Goal: Use online tool/utility: Use online tool/utility

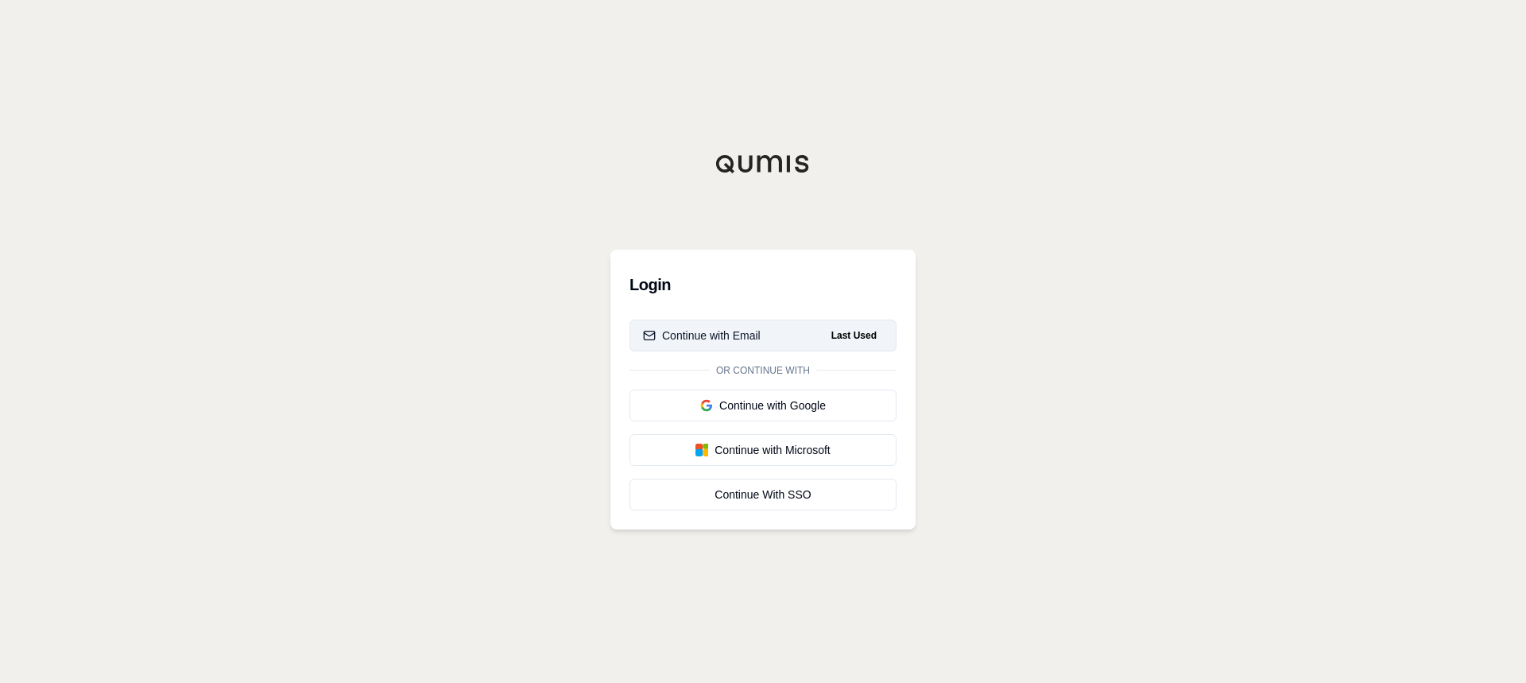
click at [760, 326] on button "Continue with Email Last Used" at bounding box center [762, 335] width 267 height 32
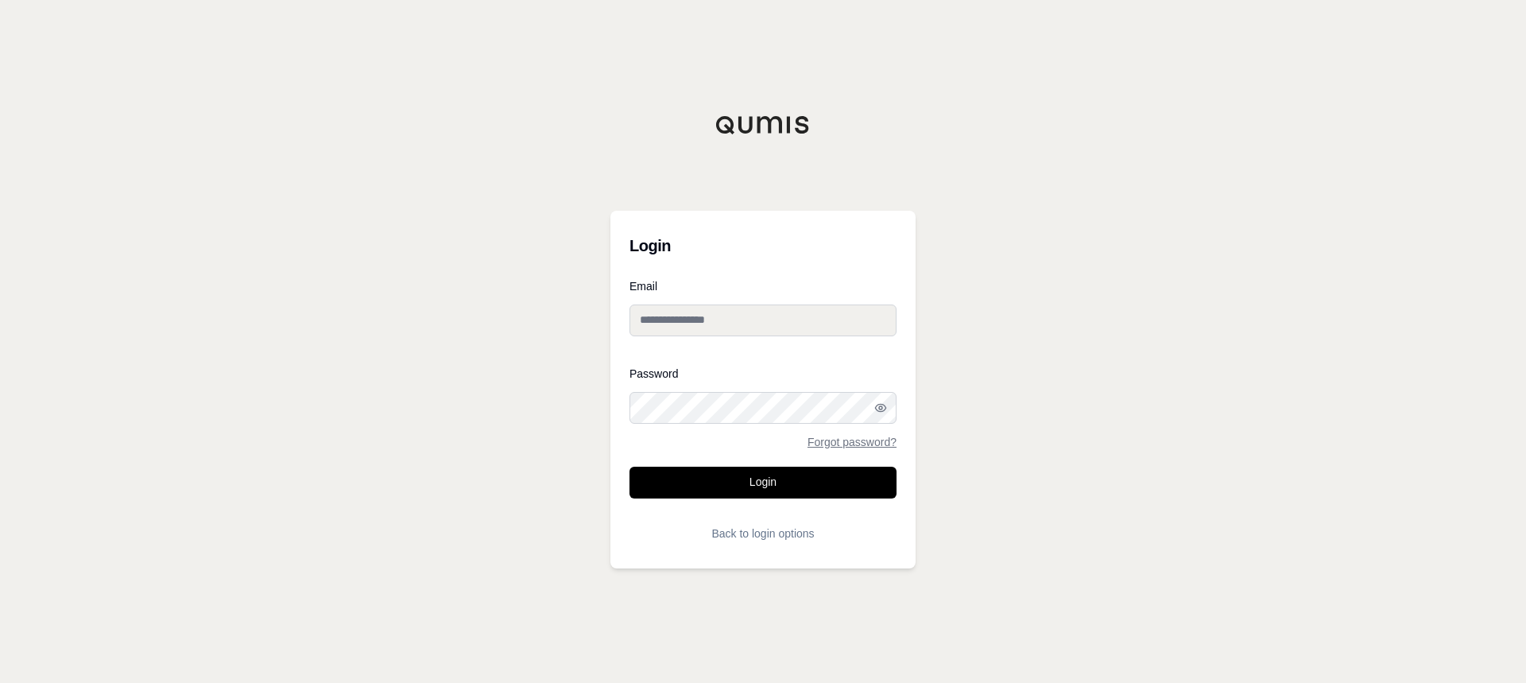
click at [743, 327] on input "Email" at bounding box center [762, 320] width 267 height 32
type input "**********"
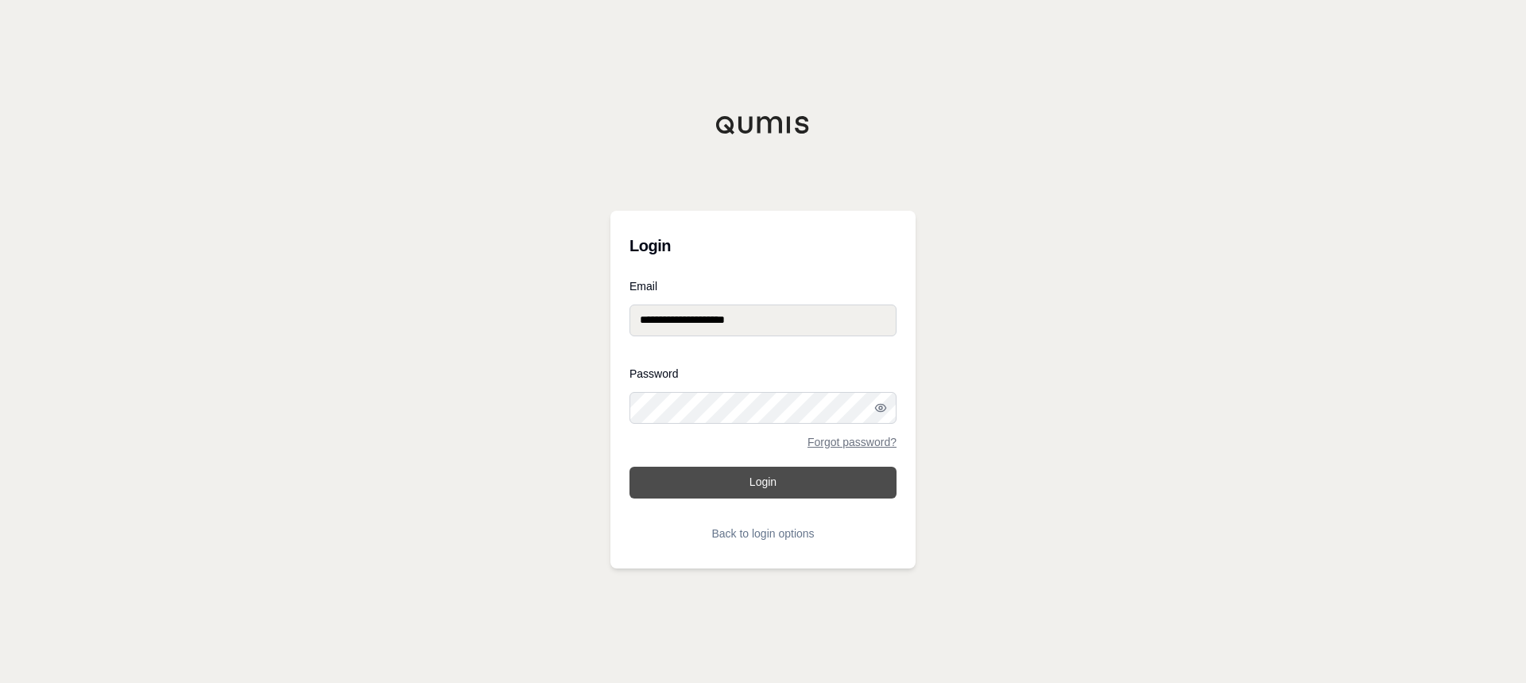
click at [724, 486] on button "Login" at bounding box center [762, 482] width 267 height 32
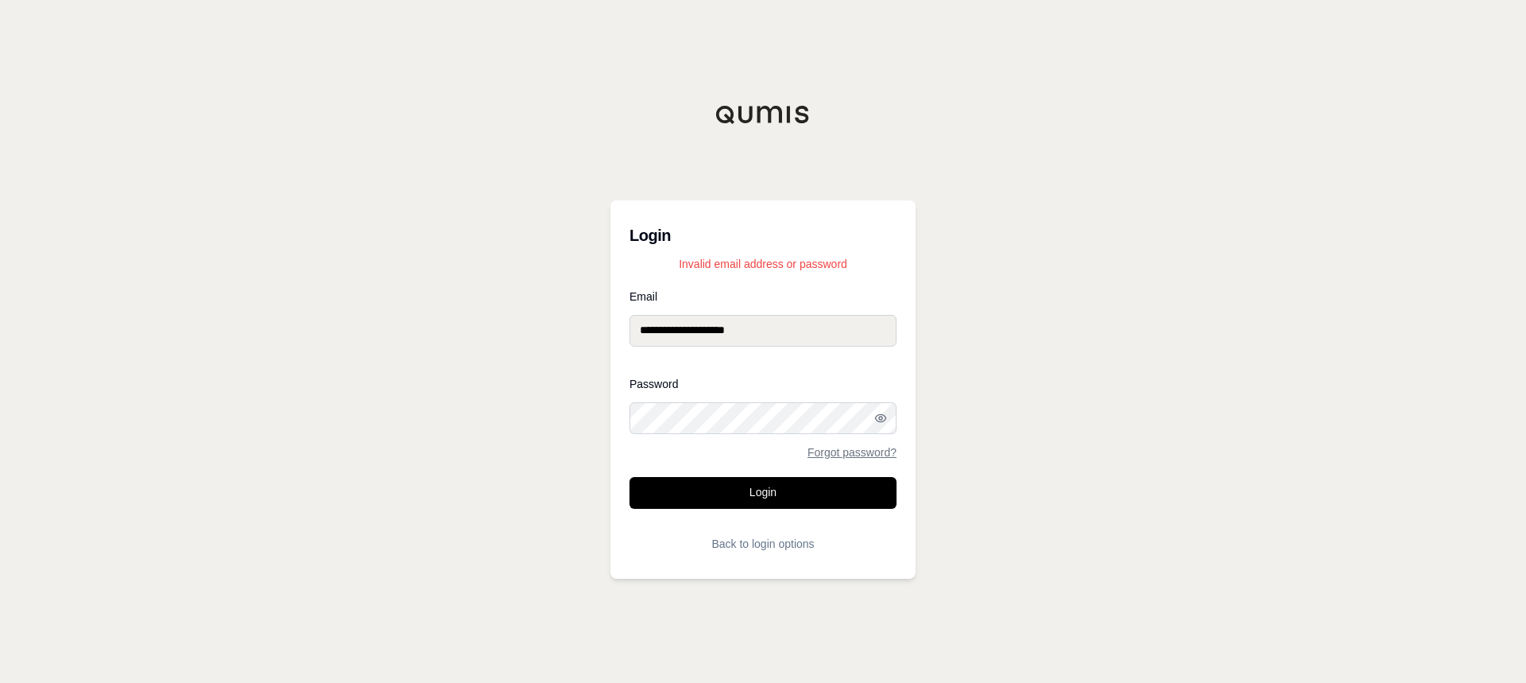
click at [543, 418] on div "**********" at bounding box center [763, 341] width 1526 height 683
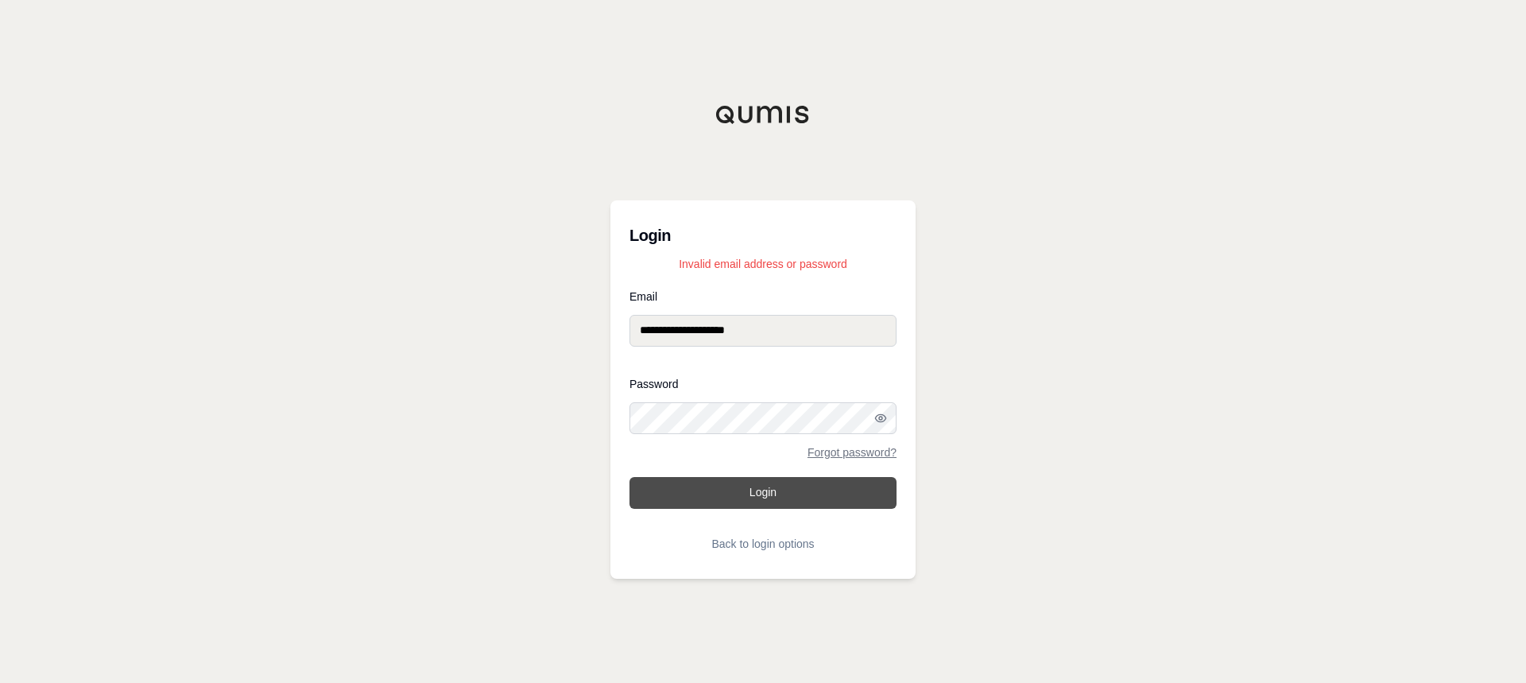
click at [770, 488] on button "Login" at bounding box center [762, 493] width 267 height 32
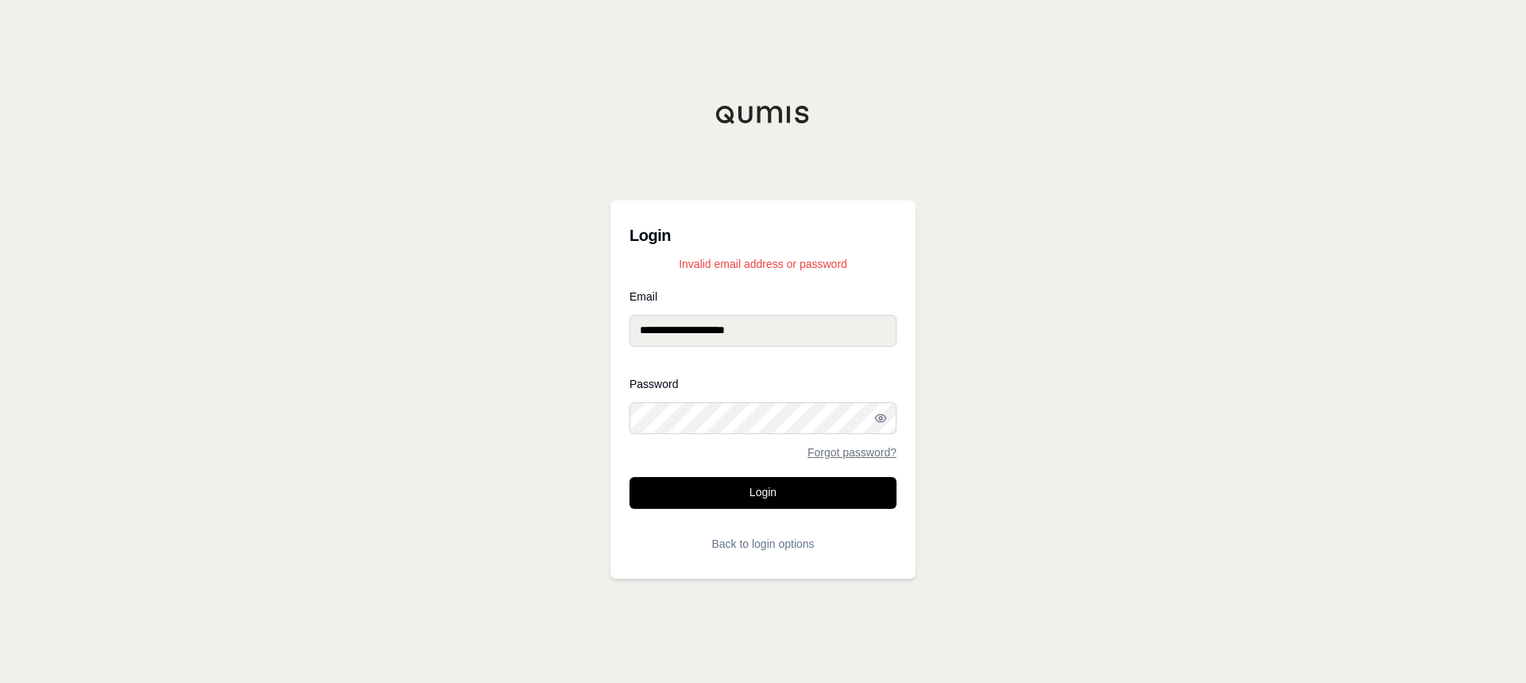
click at [609, 432] on div "**********" at bounding box center [763, 341] width 1526 height 683
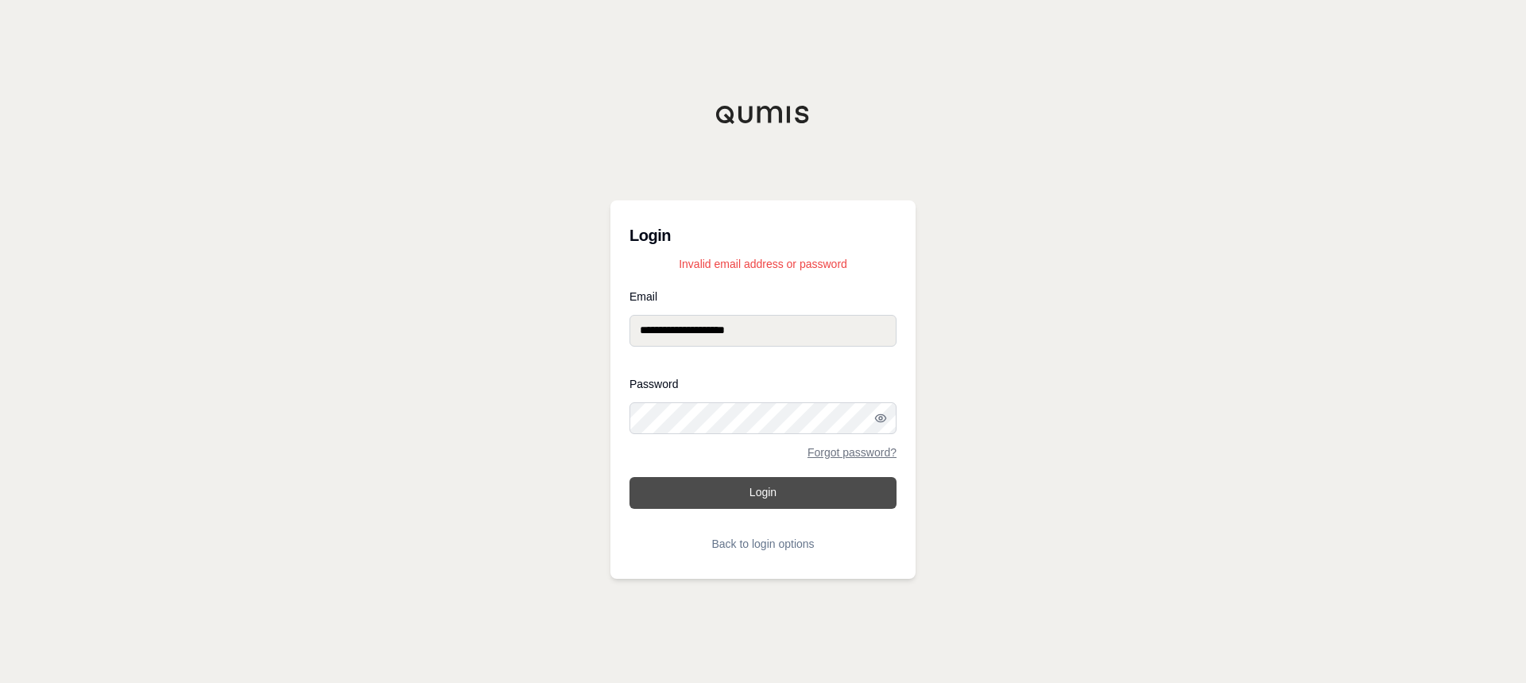
click at [728, 479] on button "Login" at bounding box center [762, 493] width 267 height 32
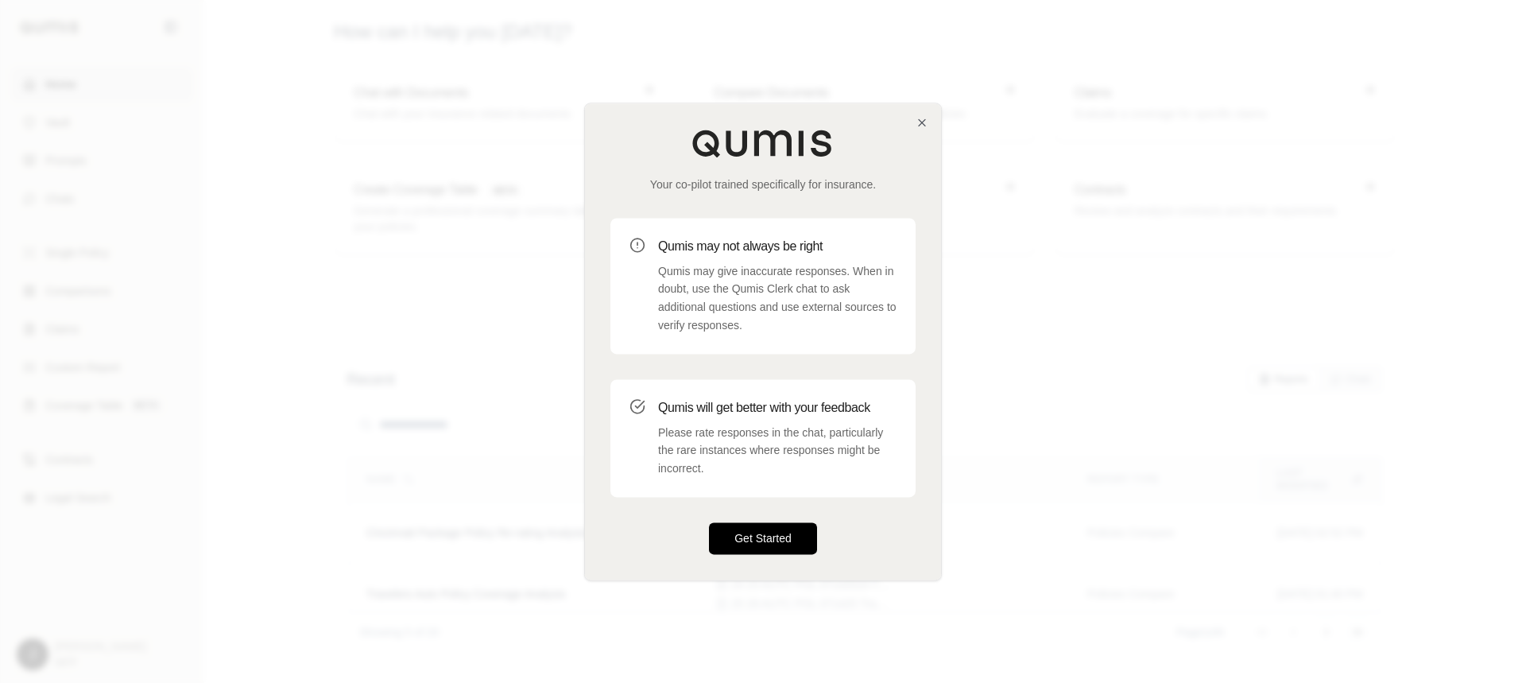
click at [770, 532] on button "Get Started" at bounding box center [763, 538] width 108 height 32
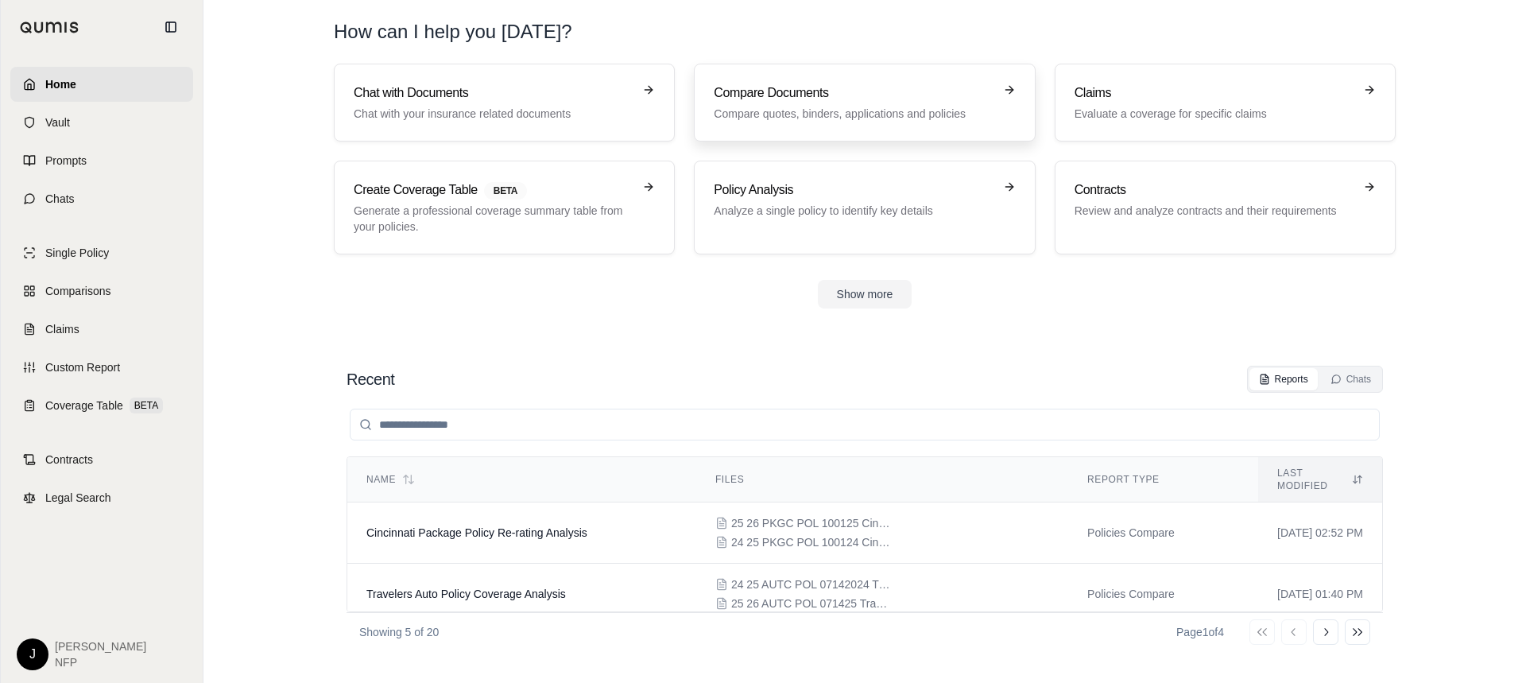
click at [899, 96] on h3 "Compare Documents" at bounding box center [853, 92] width 279 height 19
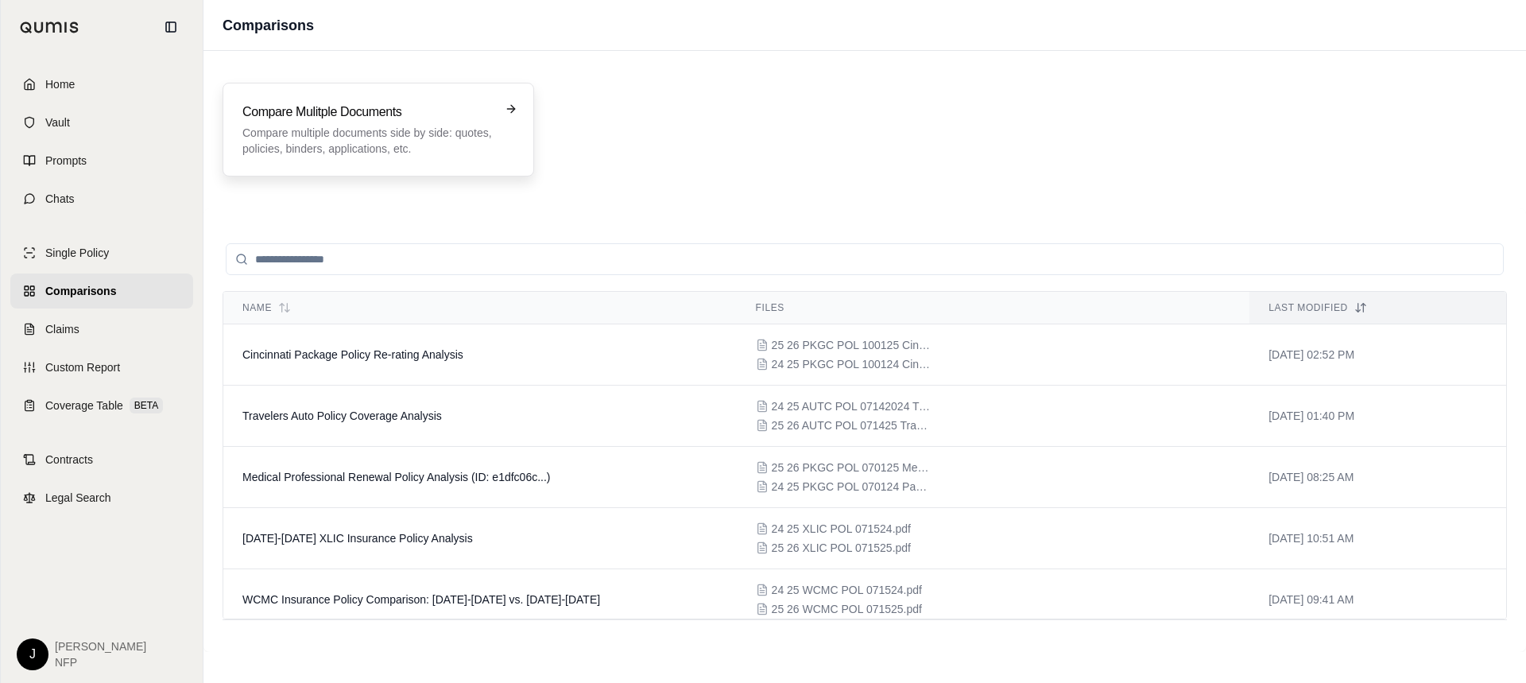
click at [347, 121] on h3 "Compare Mulitple Documents" at bounding box center [366, 111] width 249 height 19
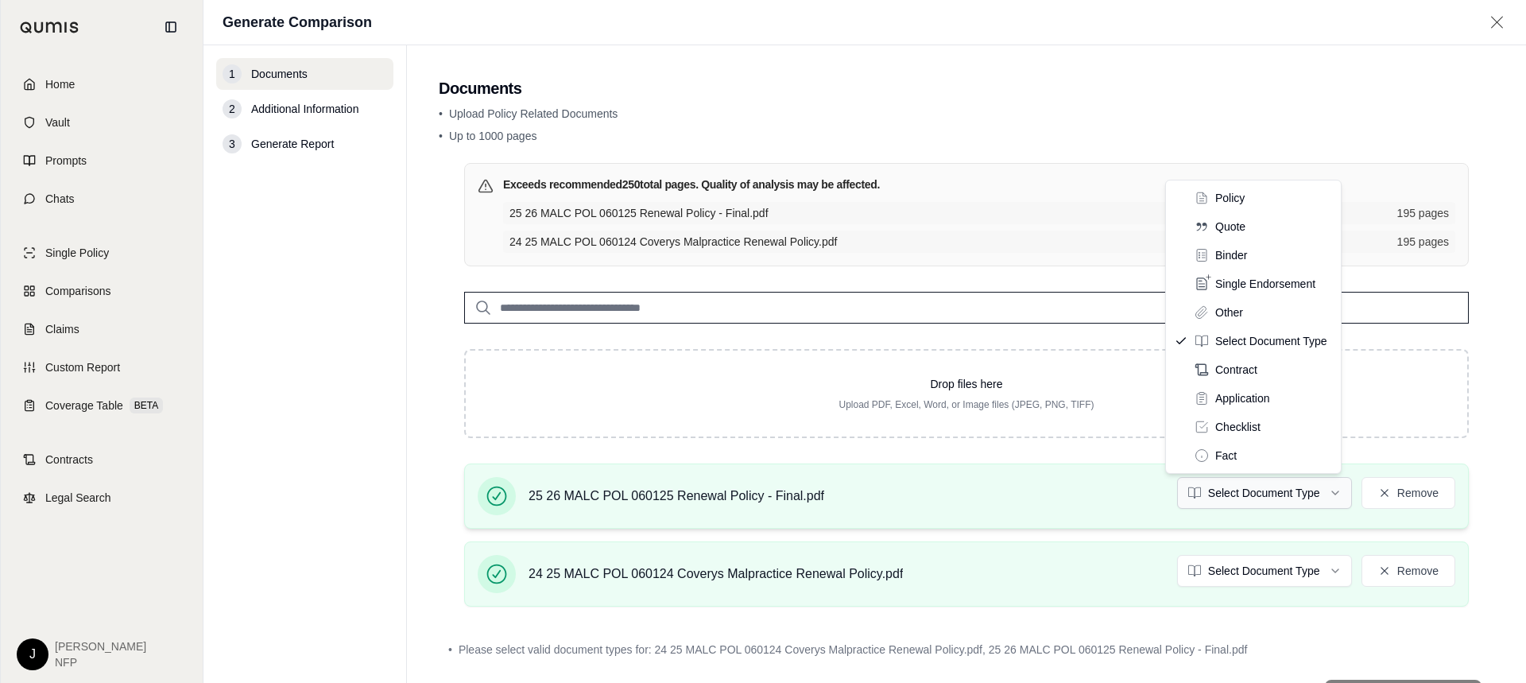
click at [1329, 490] on html "Home Vault Prompts Chats Single Policy Comparisons Claims Custom Report Coverag…" at bounding box center [763, 341] width 1526 height 683
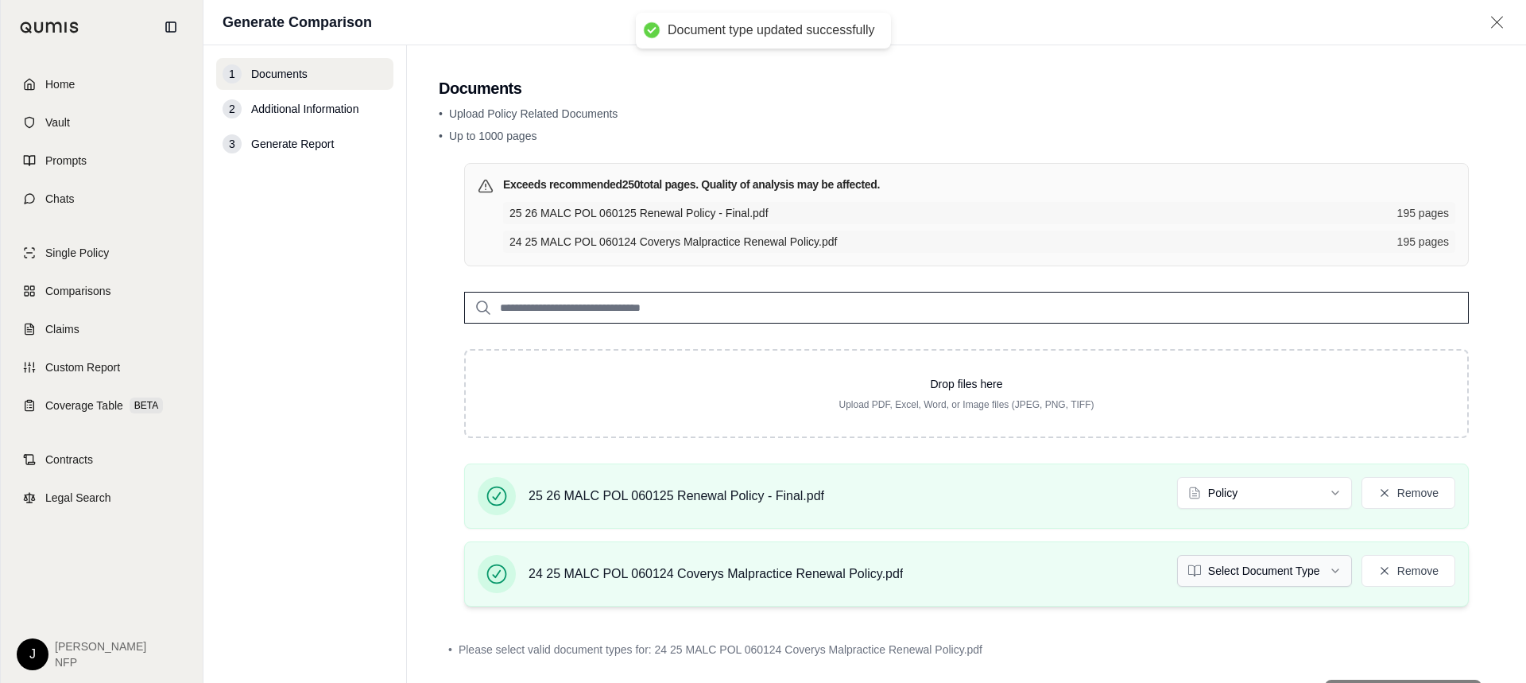
click at [1327, 571] on html "Document type updated successfully Home Vault Prompts Chats Single Policy Compa…" at bounding box center [763, 341] width 1526 height 683
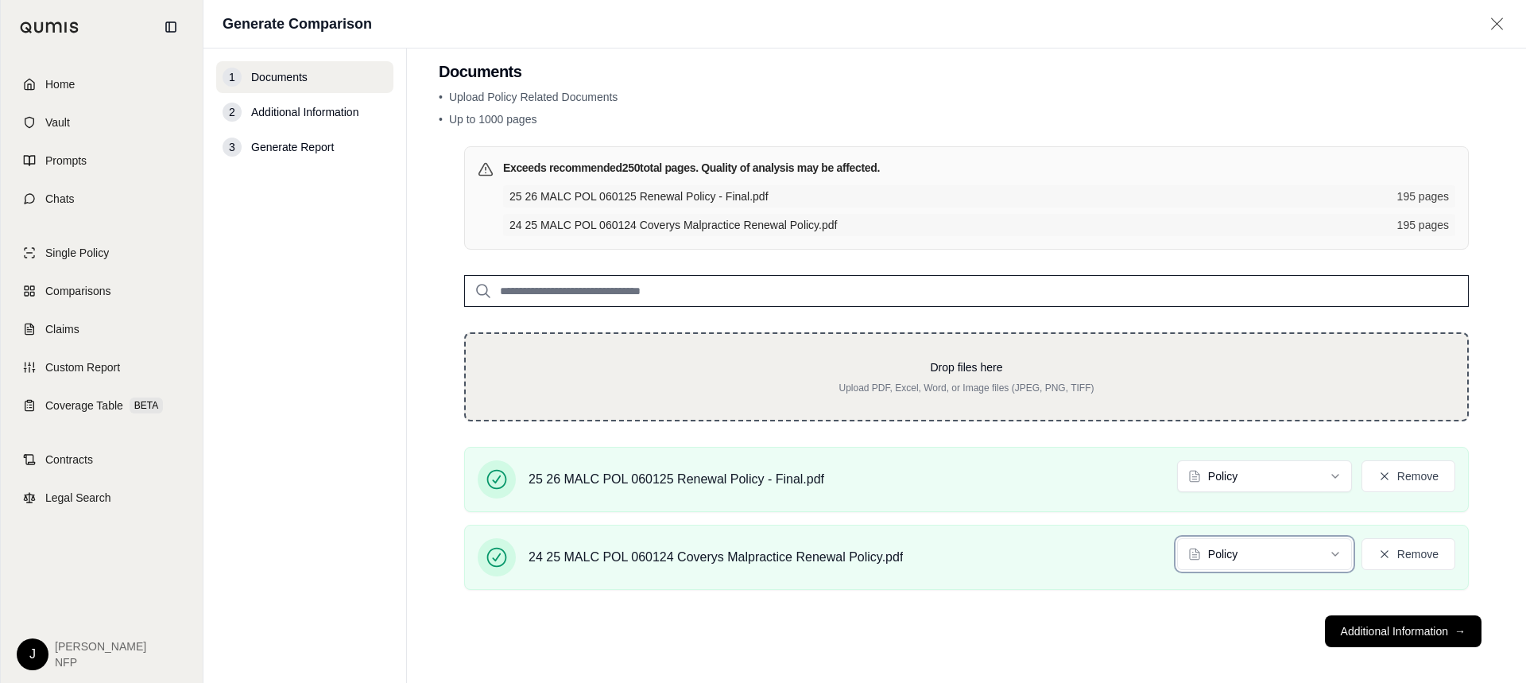
scroll to position [29, 0]
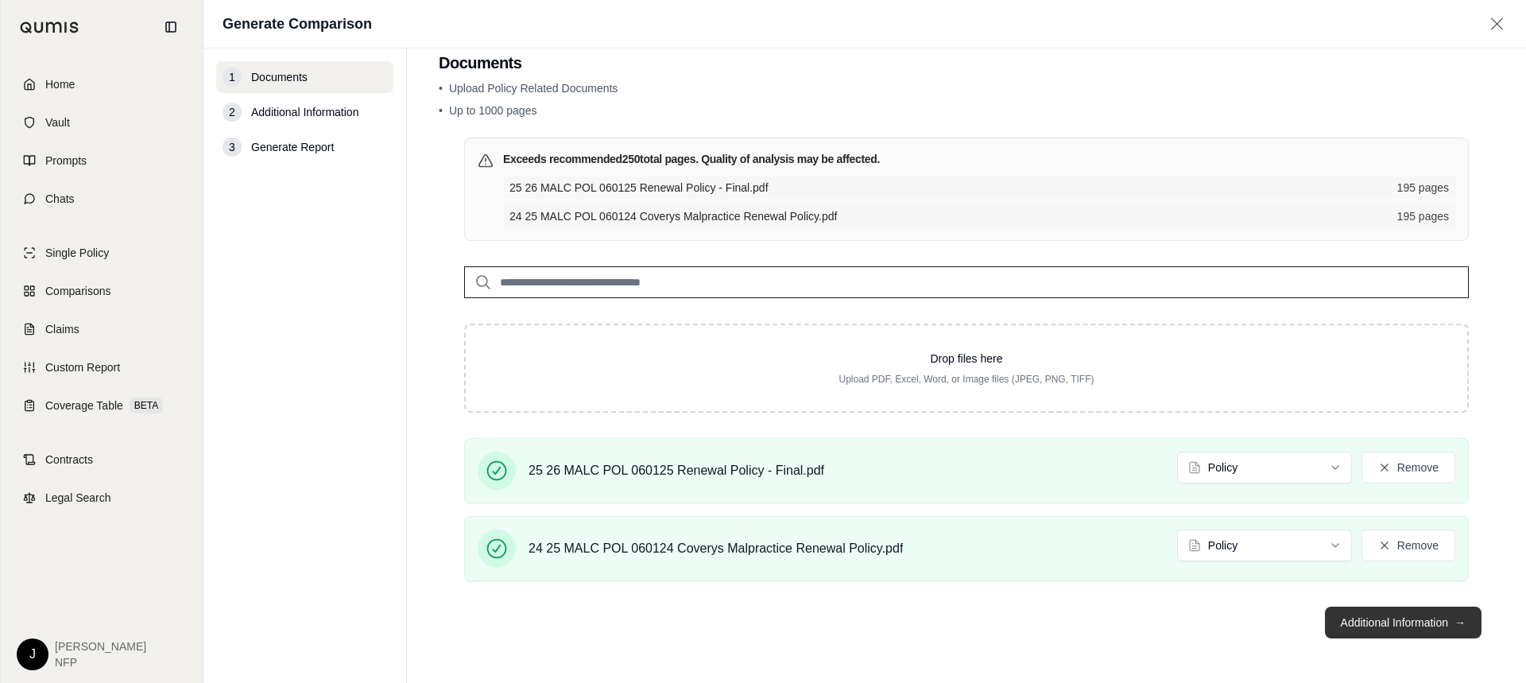
click at [1399, 622] on button "Additional Information →" at bounding box center [1403, 622] width 157 height 32
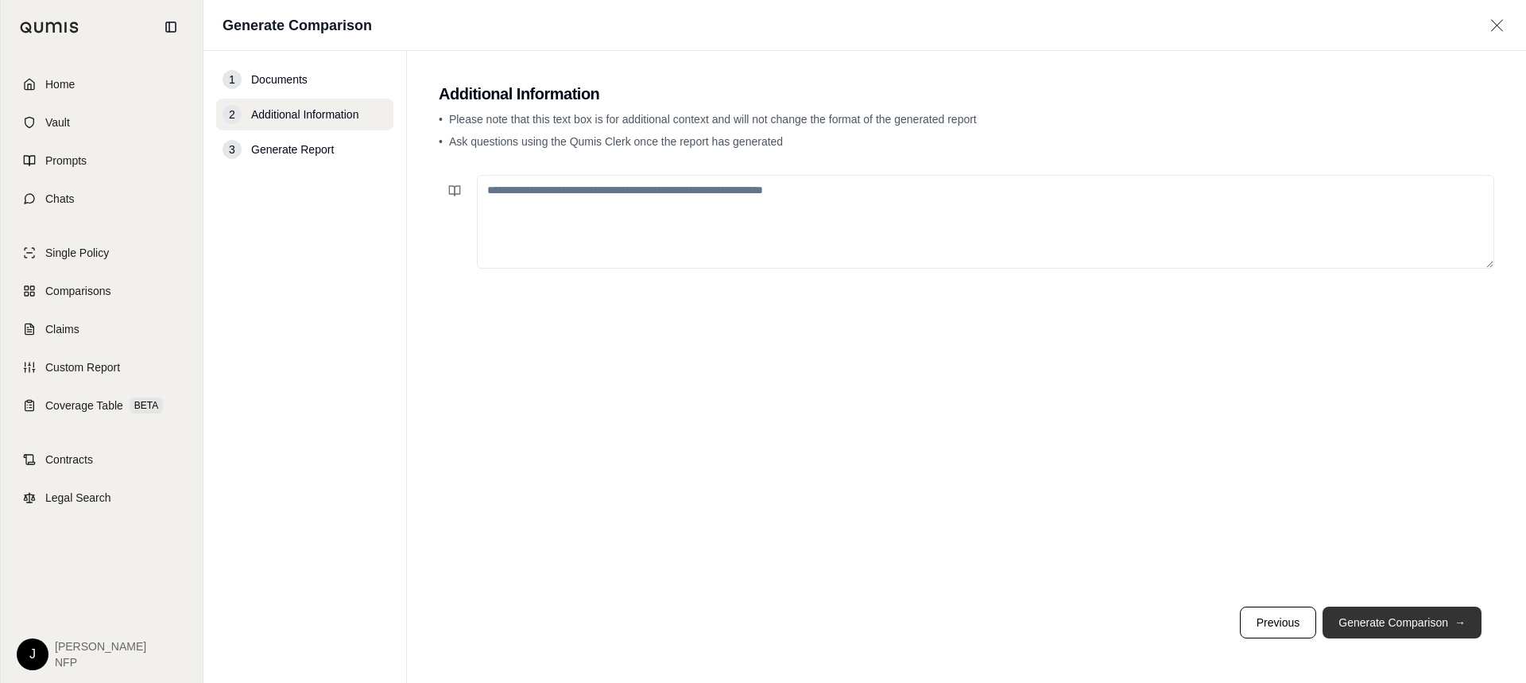
click at [1394, 623] on button "Generate Comparison →" at bounding box center [1401, 622] width 159 height 32
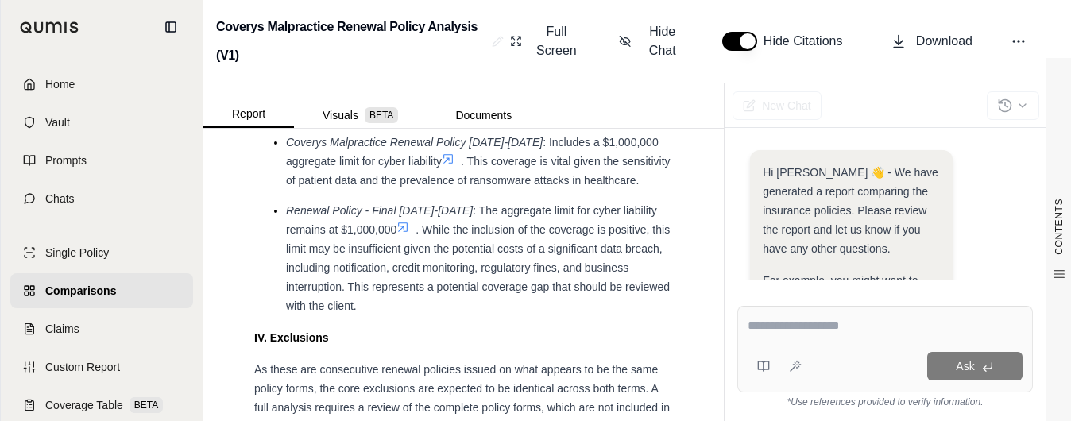
scroll to position [3159, 0]
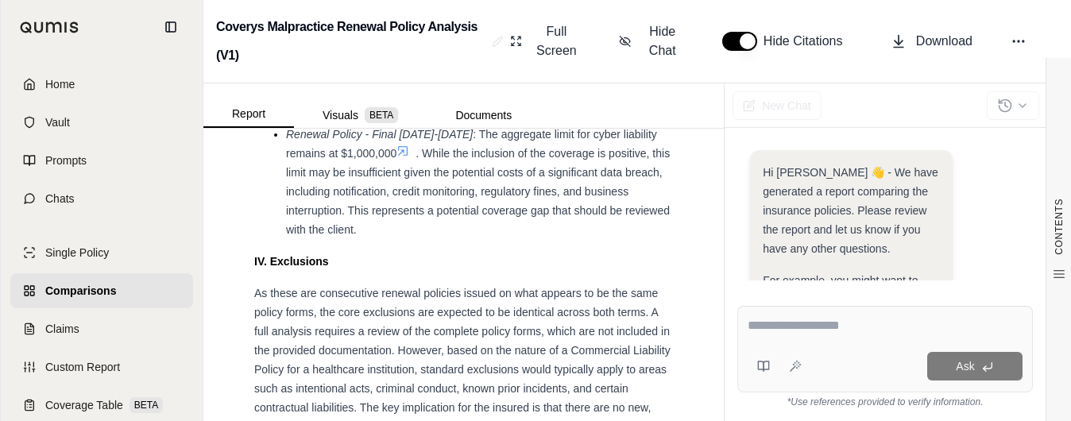
click at [799, 327] on textarea at bounding box center [886, 325] width 276 height 19
type textarea "*"
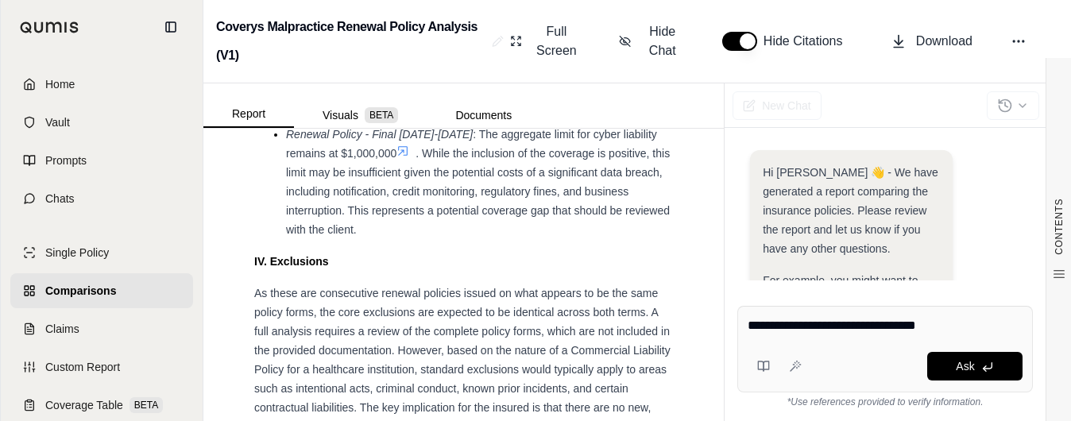
type textarea "**********"
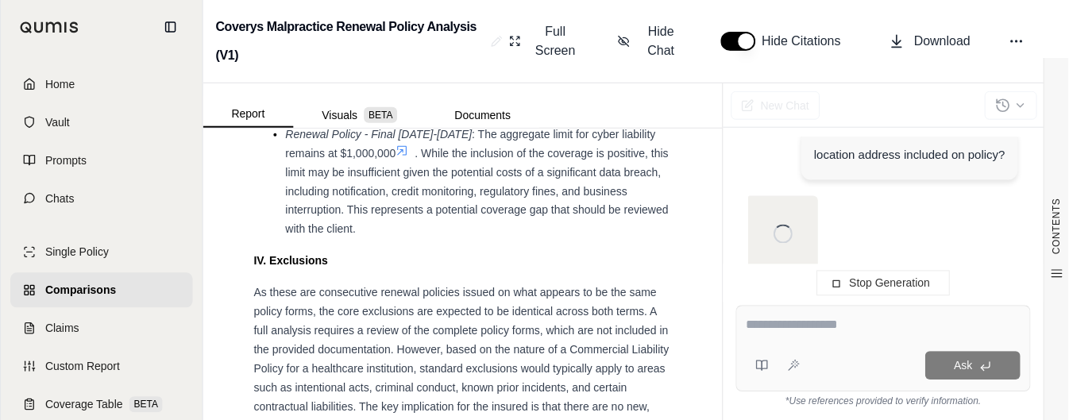
scroll to position [567, 0]
click at [788, 320] on textarea at bounding box center [885, 325] width 275 height 19
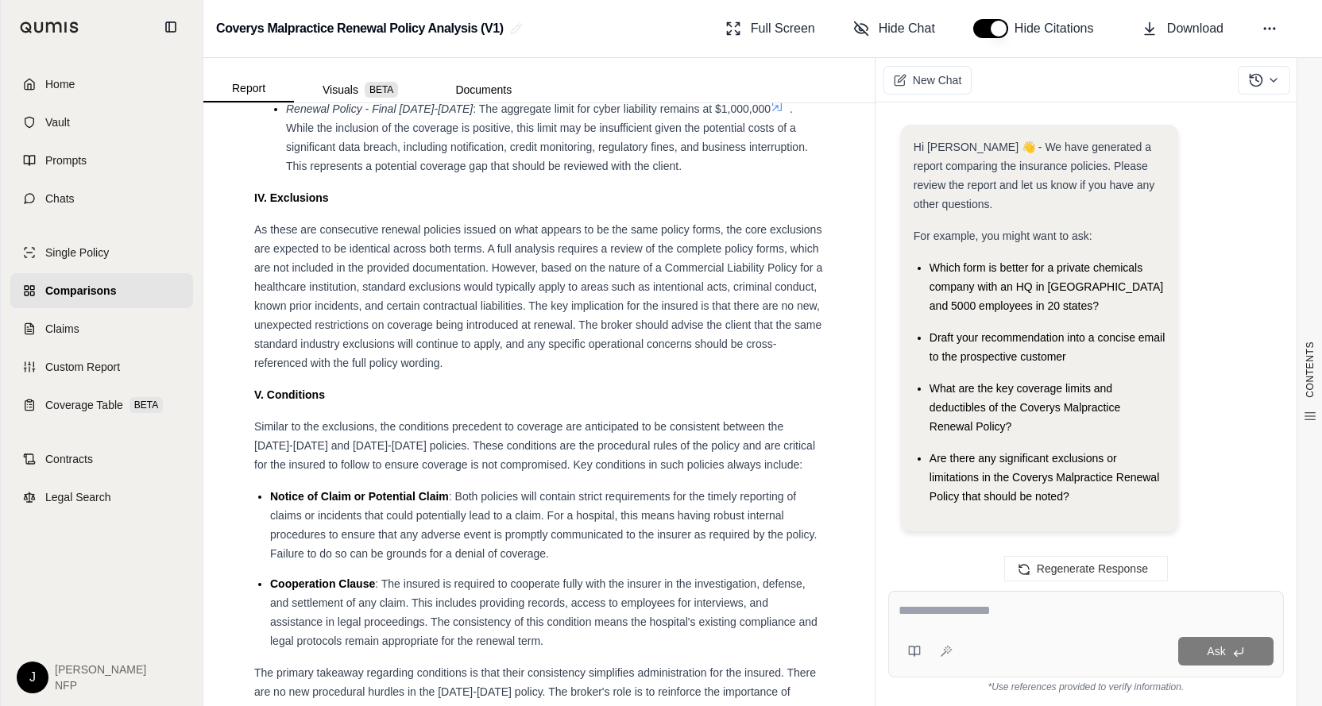
scroll to position [1967, 0]
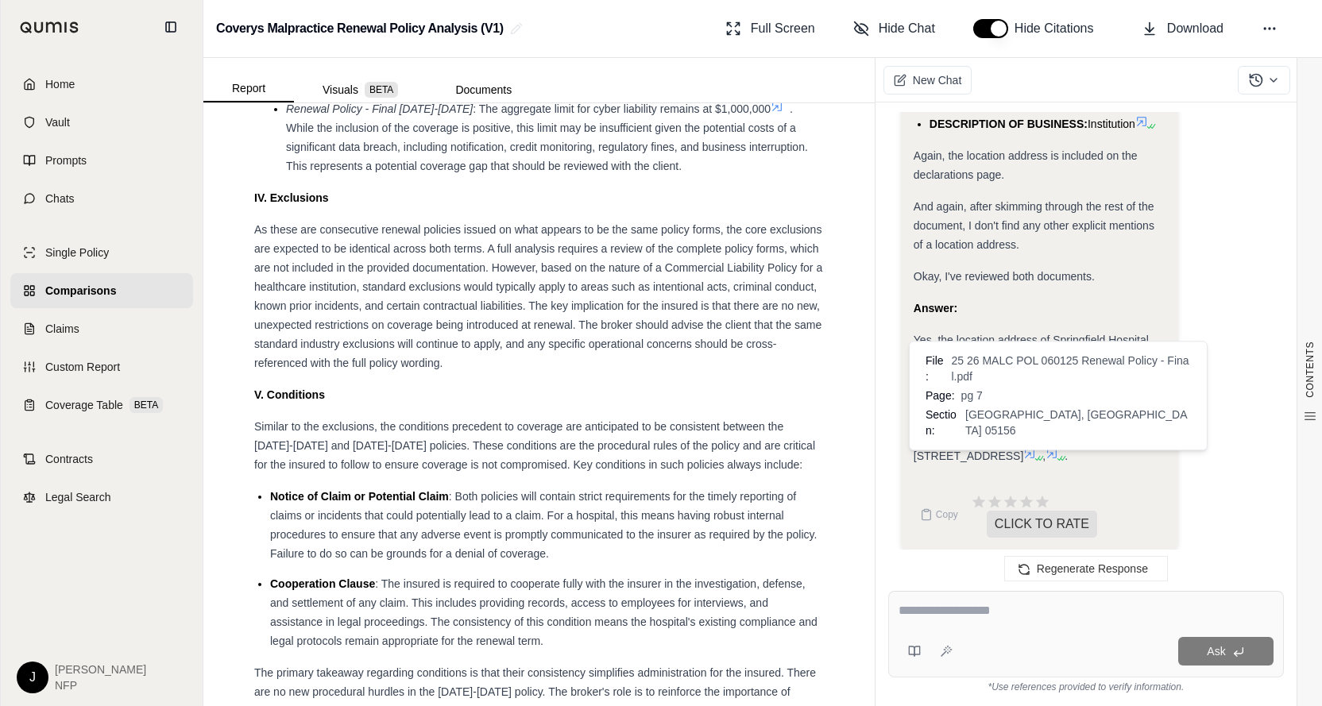
click at [1055, 447] on icon at bounding box center [1052, 453] width 13 height 13
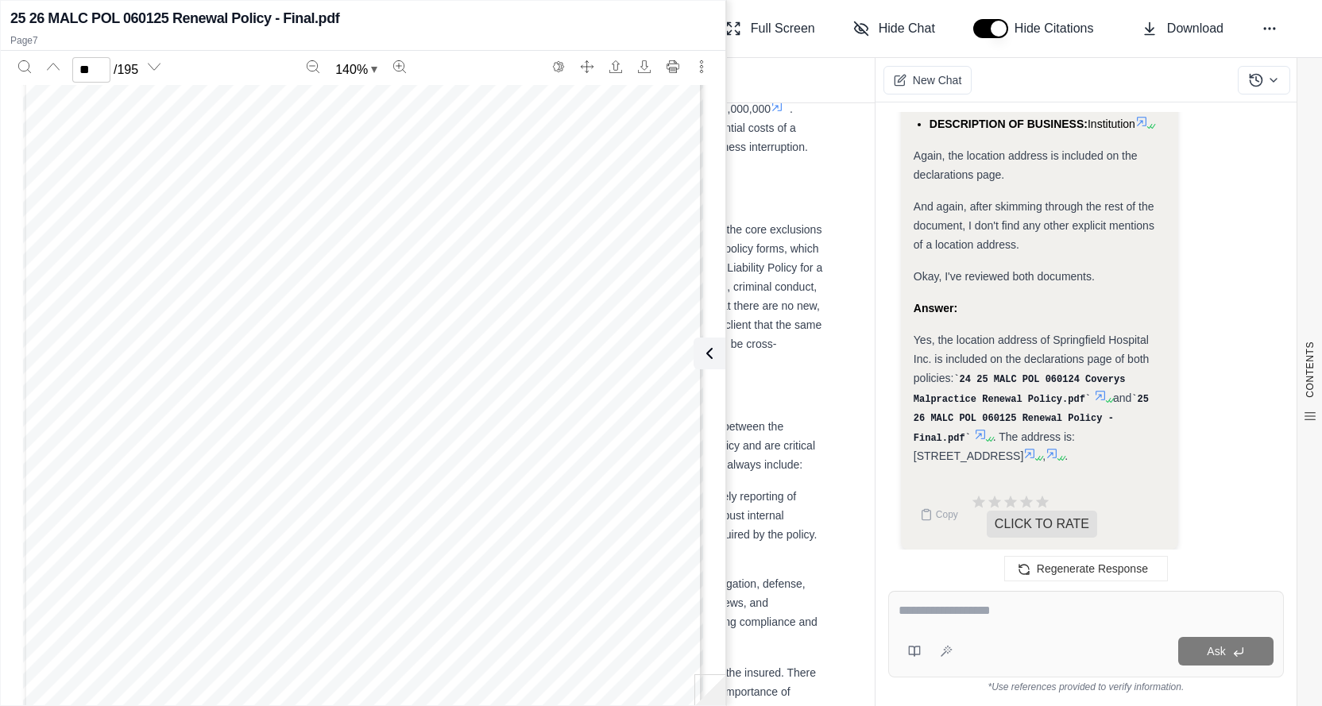
scroll to position [31739, 0]
click at [547, 330] on div "ProSelect Insurance Company Activity No: 914134 COM 003 07/14 r6 Date Produced:…" at bounding box center [363, 473] width 680 height 880
click at [604, 141] on div "ProSelect Insurance Company Activity No: 914134 COM 003 07/14 r6 Date Produced:…" at bounding box center [363, 473] width 680 height 880
click at [510, 317] on div "ProSelect Insurance Company Activity No: 914134 COM 003 07/14 r6 Date Produced:…" at bounding box center [363, 473] width 680 height 880
click at [548, 310] on div "ProSelect Insurance Company Activity No: 914134 COM 003 07/14 r6 Date Produced:…" at bounding box center [363, 473] width 680 height 880
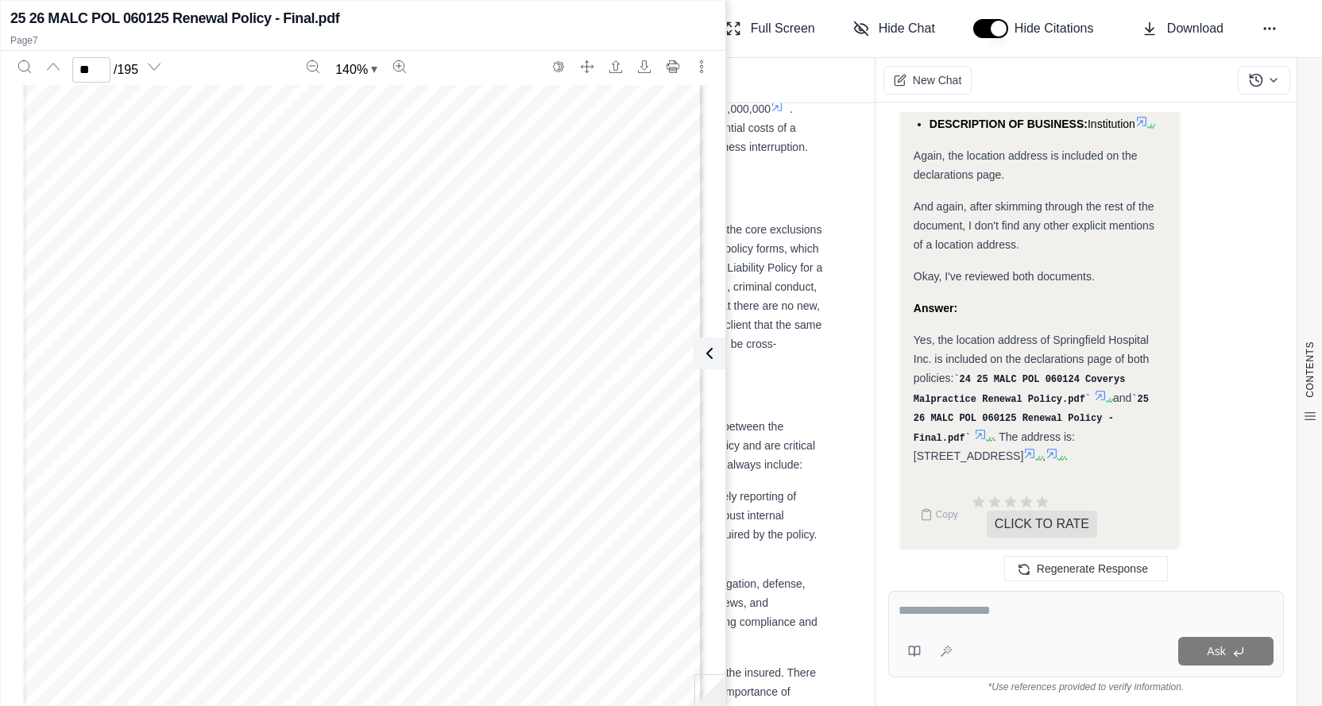
click at [197, 344] on div "ProSelect Insurance Company Activity No: 914134 COM 003 07/14 r6 Date Produced:…" at bounding box center [363, 473] width 680 height 880
click at [444, 297] on div "ProSelect Insurance Company Activity No: 914134 PPL 001C 07/14 r6 Date Produced…" at bounding box center [363, 333] width 680 height 880
click at [528, 272] on div "ProSelect Insurance Company Activity No: 914134 PPL 011 07/14 r6 Date Produced:…" at bounding box center [363, 376] width 680 height 880
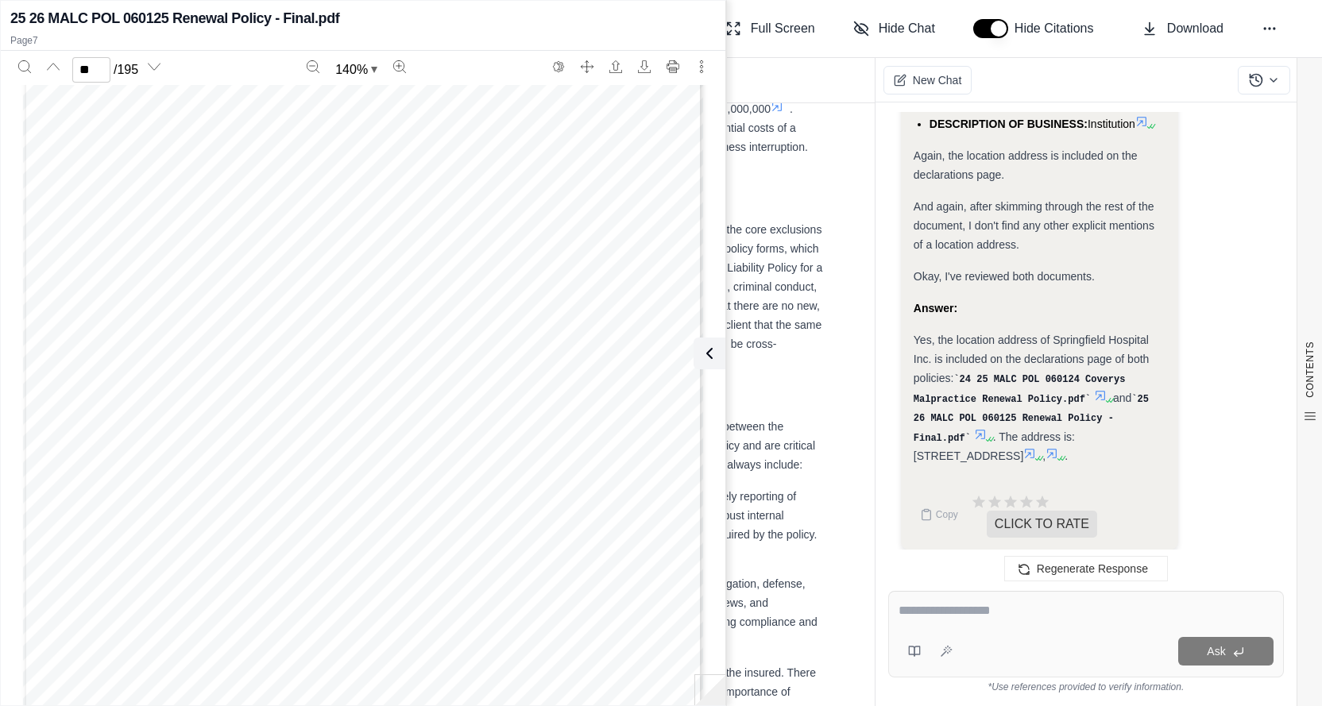
scroll to position [52000, 0]
click at [559, 311] on div "ProSelect Insurance Company Activity No: 914134 PPL 011 07/14 r6 Date Produced:…" at bounding box center [363, 455] width 680 height 880
type input "**"
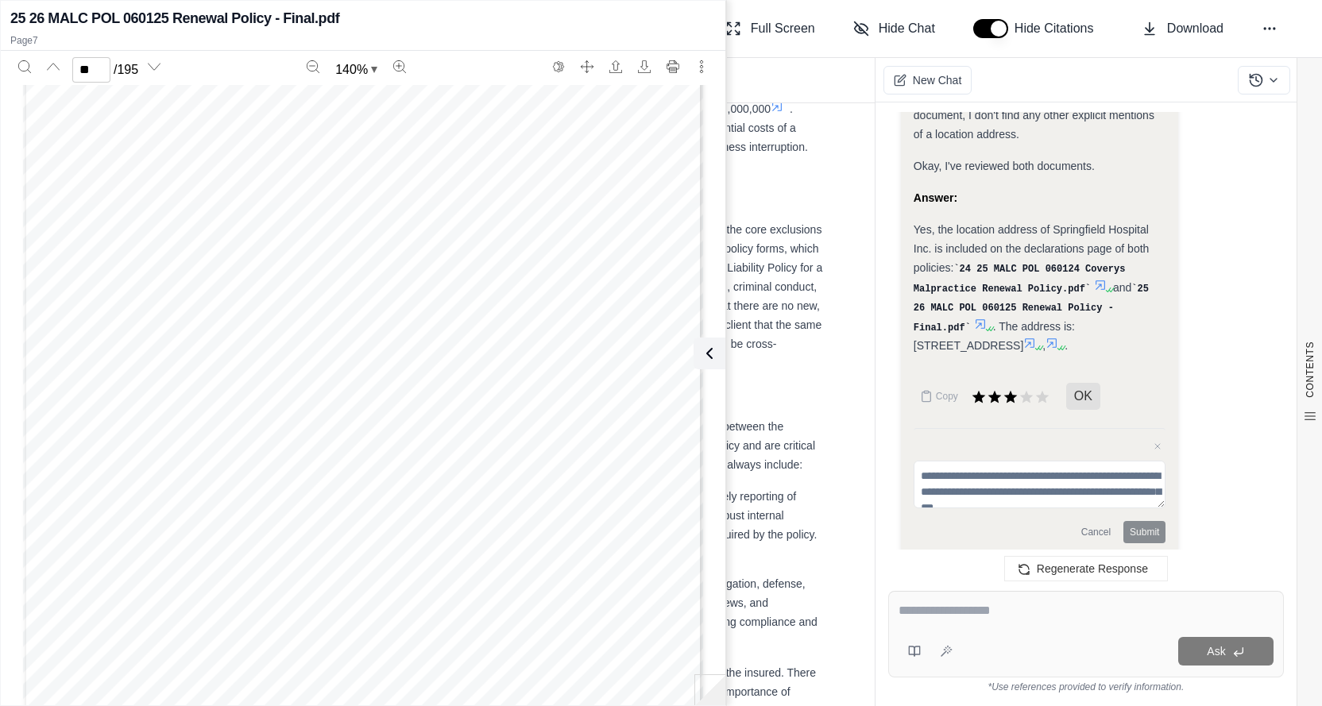
scroll to position [2083, 0]
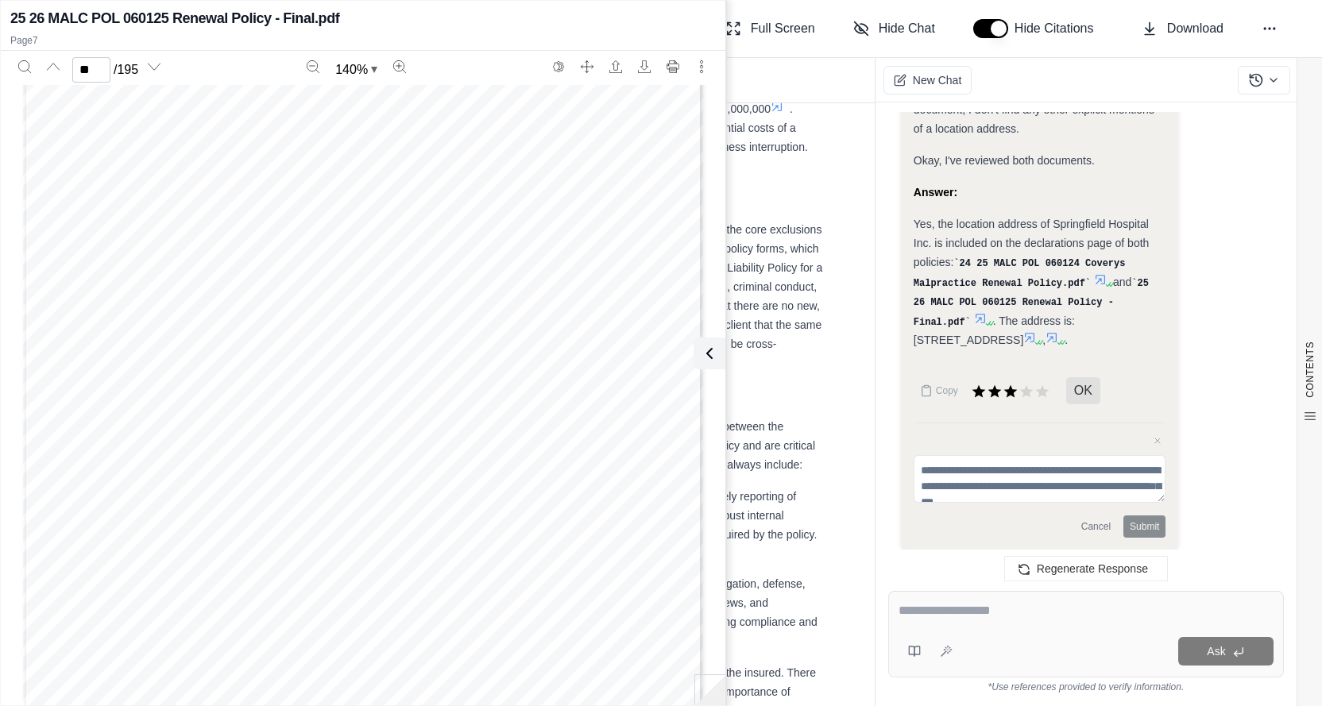
click at [1039, 617] on textarea at bounding box center [1087, 610] width 376 height 19
type textarea "**********"
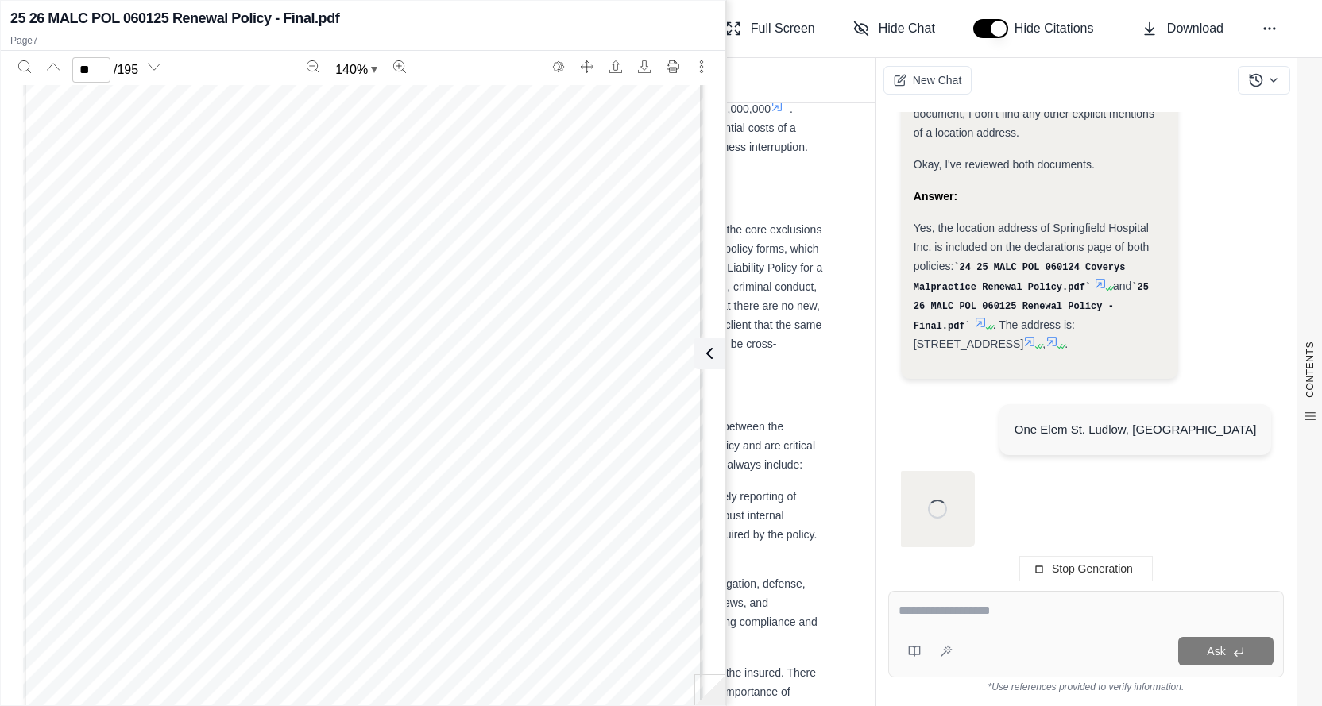
scroll to position [2079, 0]
click at [952, 617] on textarea at bounding box center [1086, 610] width 375 height 19
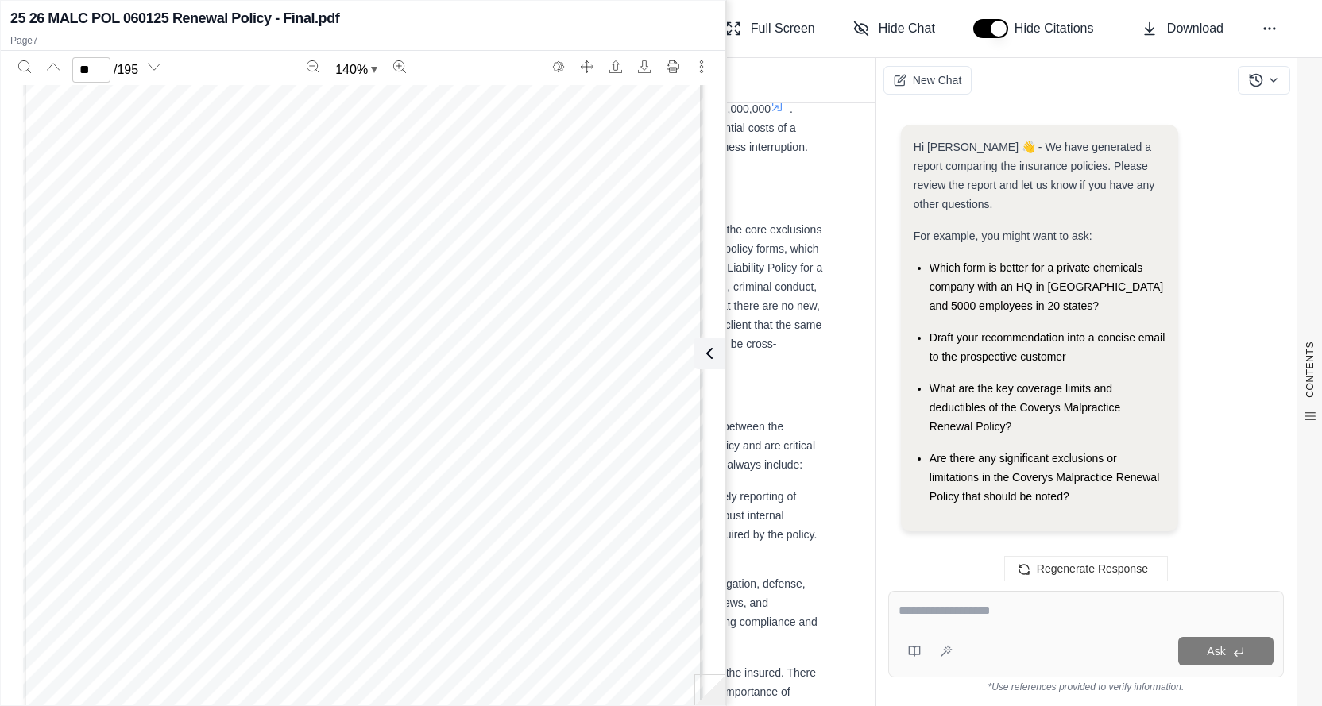
scroll to position [2902, 0]
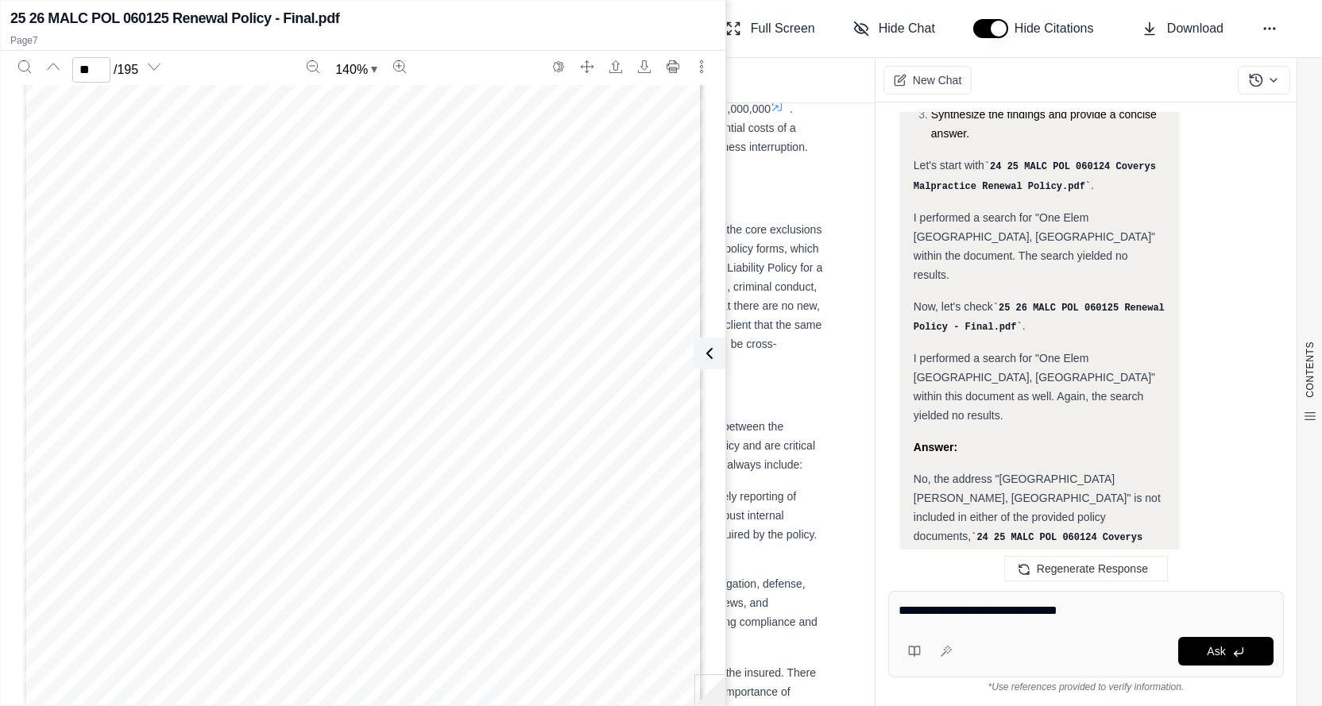
type textarea "**********"
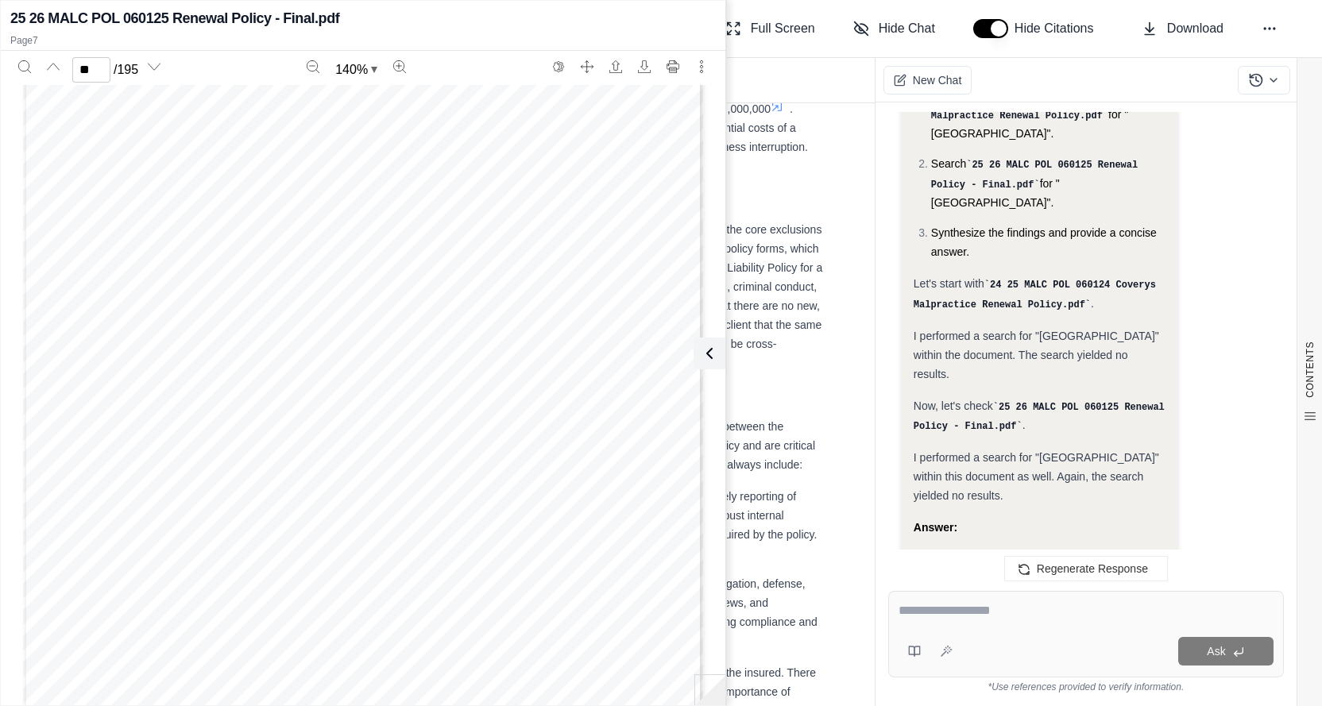
scroll to position [79571, 0]
type input "**"
click at [1057, 619] on textarea at bounding box center [1086, 610] width 375 height 19
type textarea "**********"
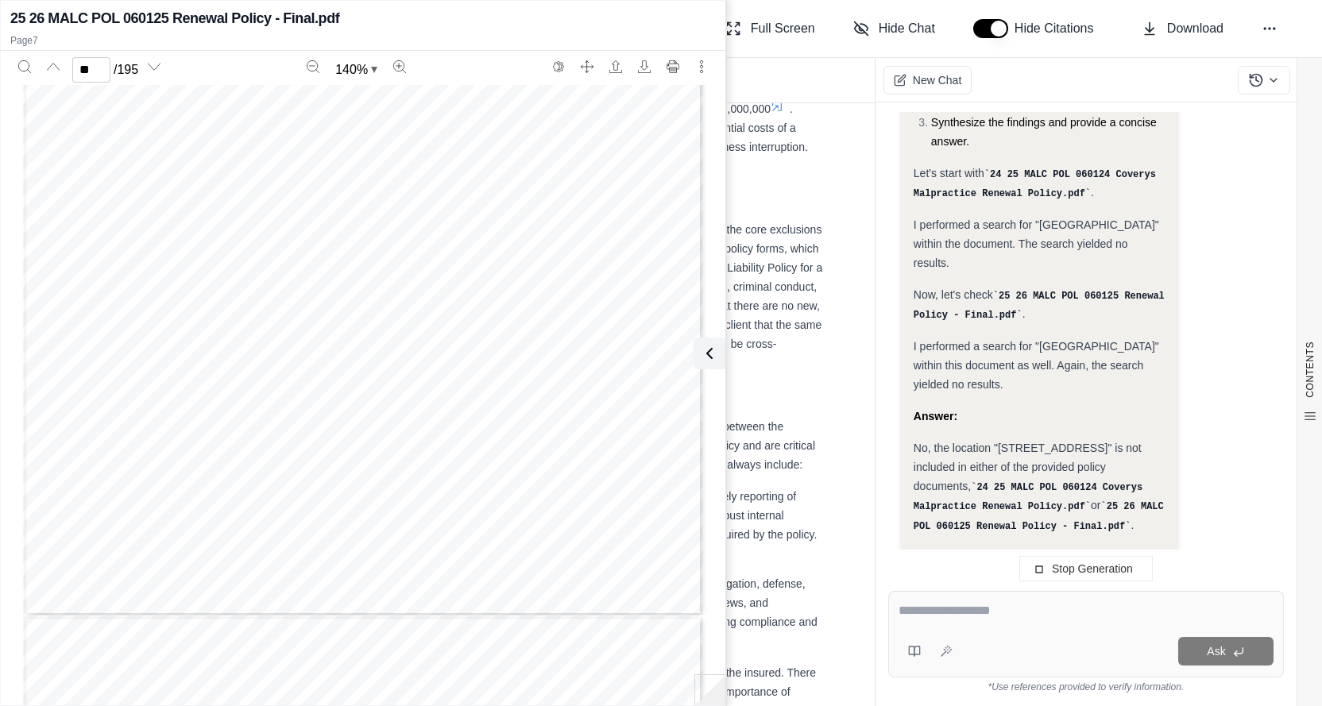
scroll to position [0, 0]
click at [960, 630] on div "Ask" at bounding box center [1086, 634] width 396 height 87
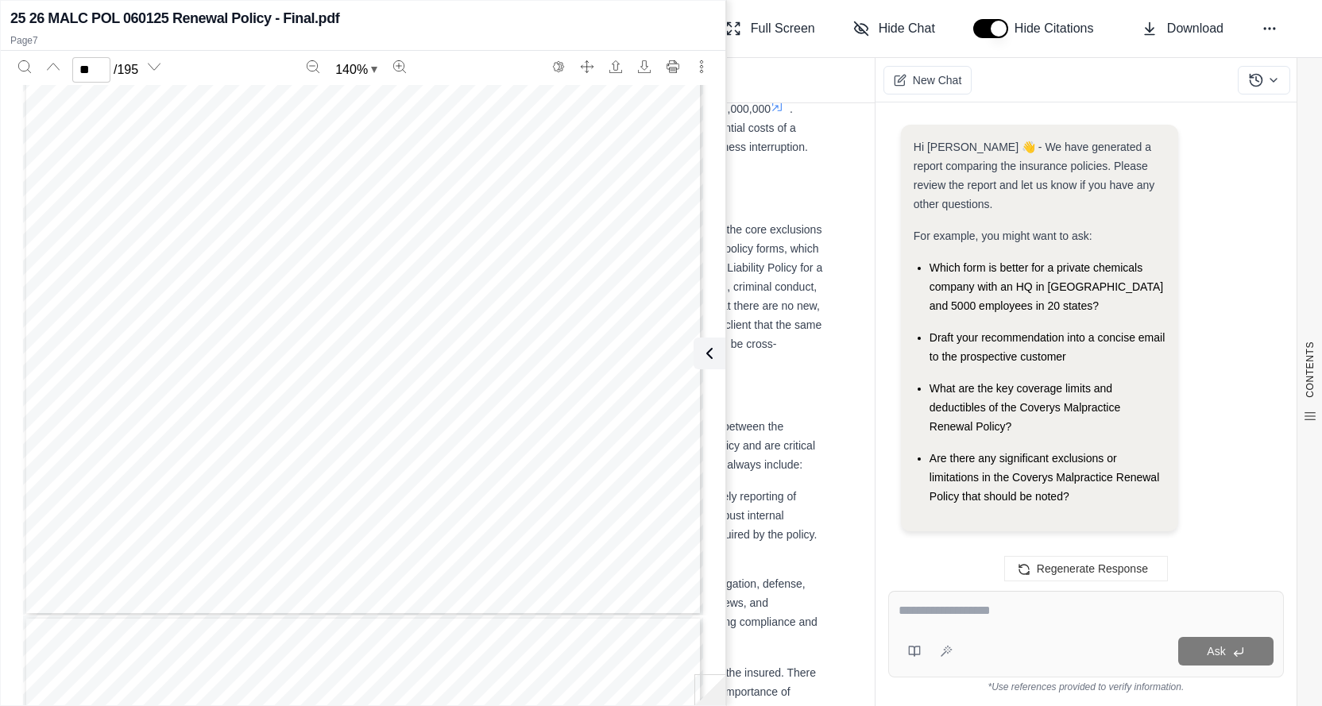
scroll to position [4743, 0]
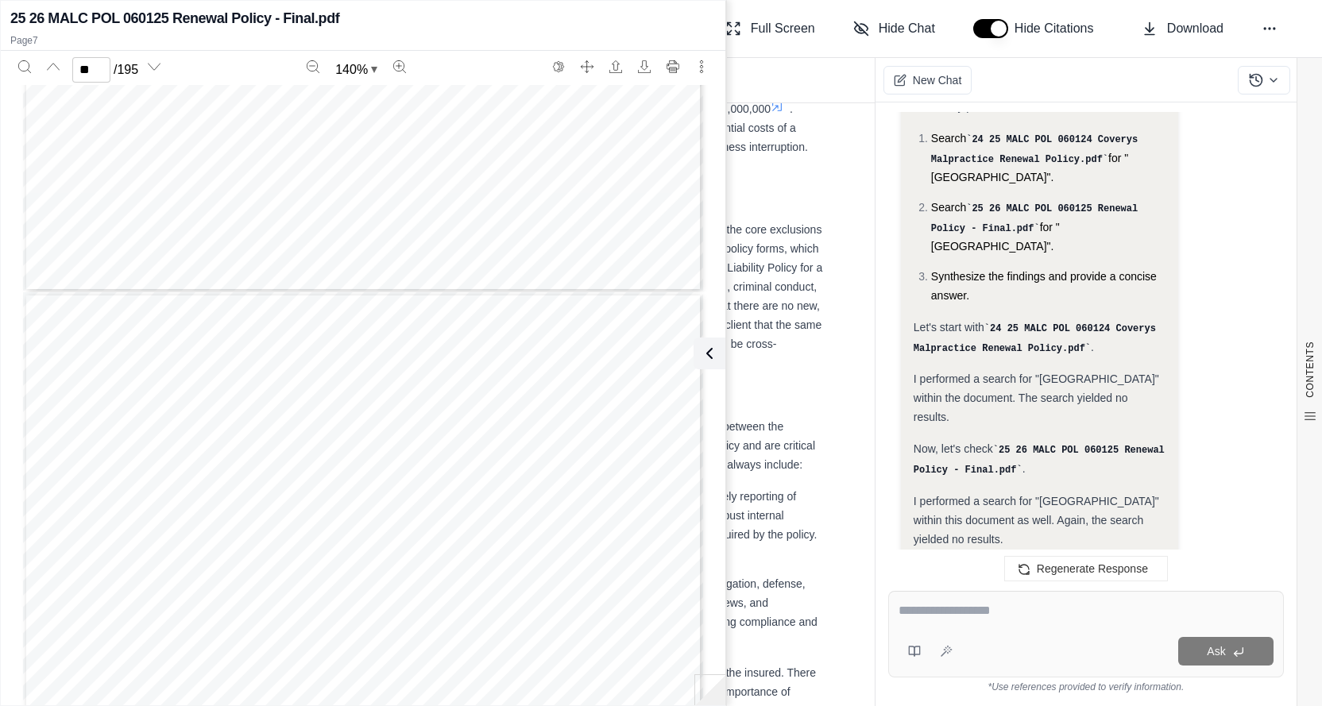
type input "**"
click at [709, 350] on icon at bounding box center [706, 353] width 19 height 19
